Goal: Navigation & Orientation: Understand site structure

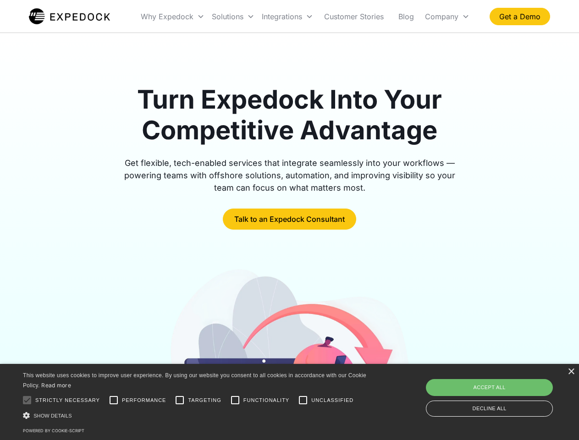
click at [305, 17] on div "Integrations" at bounding box center [287, 16] width 59 height 31
click at [173, 17] on div "Why Expedock" at bounding box center [167, 16] width 53 height 9
click at [233, 17] on div "Solutions" at bounding box center [228, 16] width 32 height 9
click at [287, 17] on div "Integrations" at bounding box center [282, 16] width 40 height 9
click at [447, 17] on div "Company" at bounding box center [441, 16] width 33 height 9
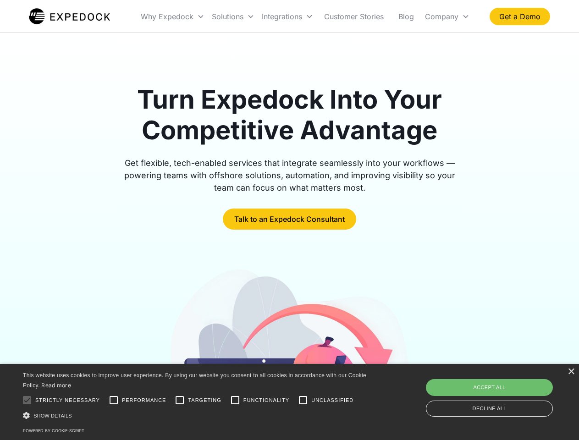
click at [27, 400] on div at bounding box center [27, 400] width 18 height 18
click at [114, 400] on input "Performance" at bounding box center [114, 400] width 18 height 18
checkbox input "true"
click at [180, 400] on input "Targeting" at bounding box center [180, 400] width 18 height 18
checkbox input "true"
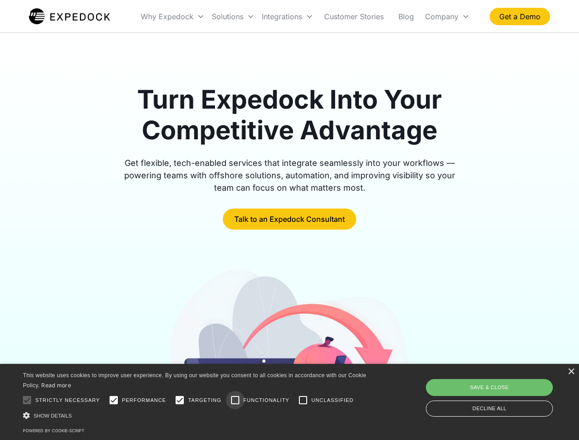
click at [235, 400] on input "Functionality" at bounding box center [235, 400] width 18 height 18
checkbox input "true"
click at [303, 400] on input "Unclassified" at bounding box center [303, 400] width 18 height 18
checkbox input "true"
